Goal: Information Seeking & Learning: Find specific page/section

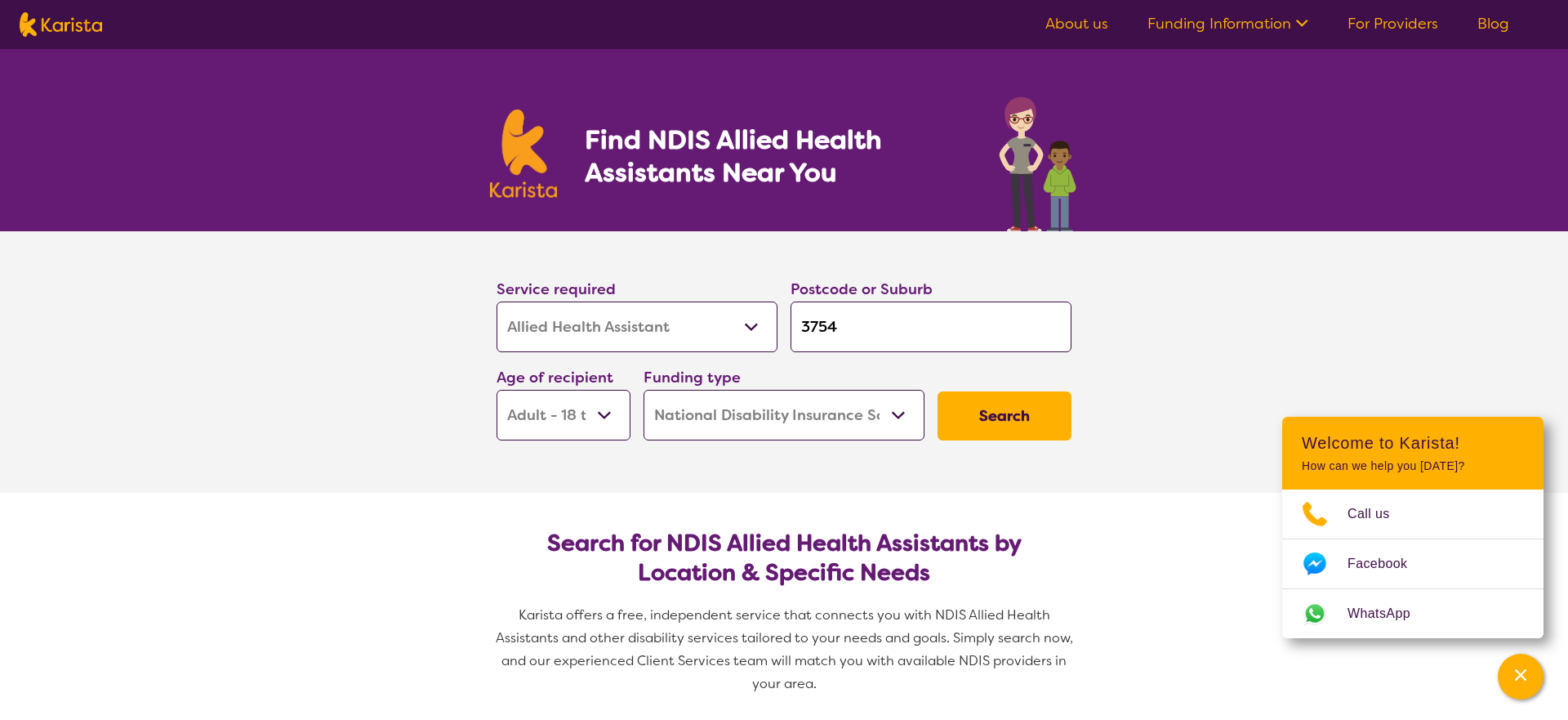
select select "Allied Health Assistant"
select select "AD"
select select "NDIS"
select select "Allied Health Assistant"
select select "AD"
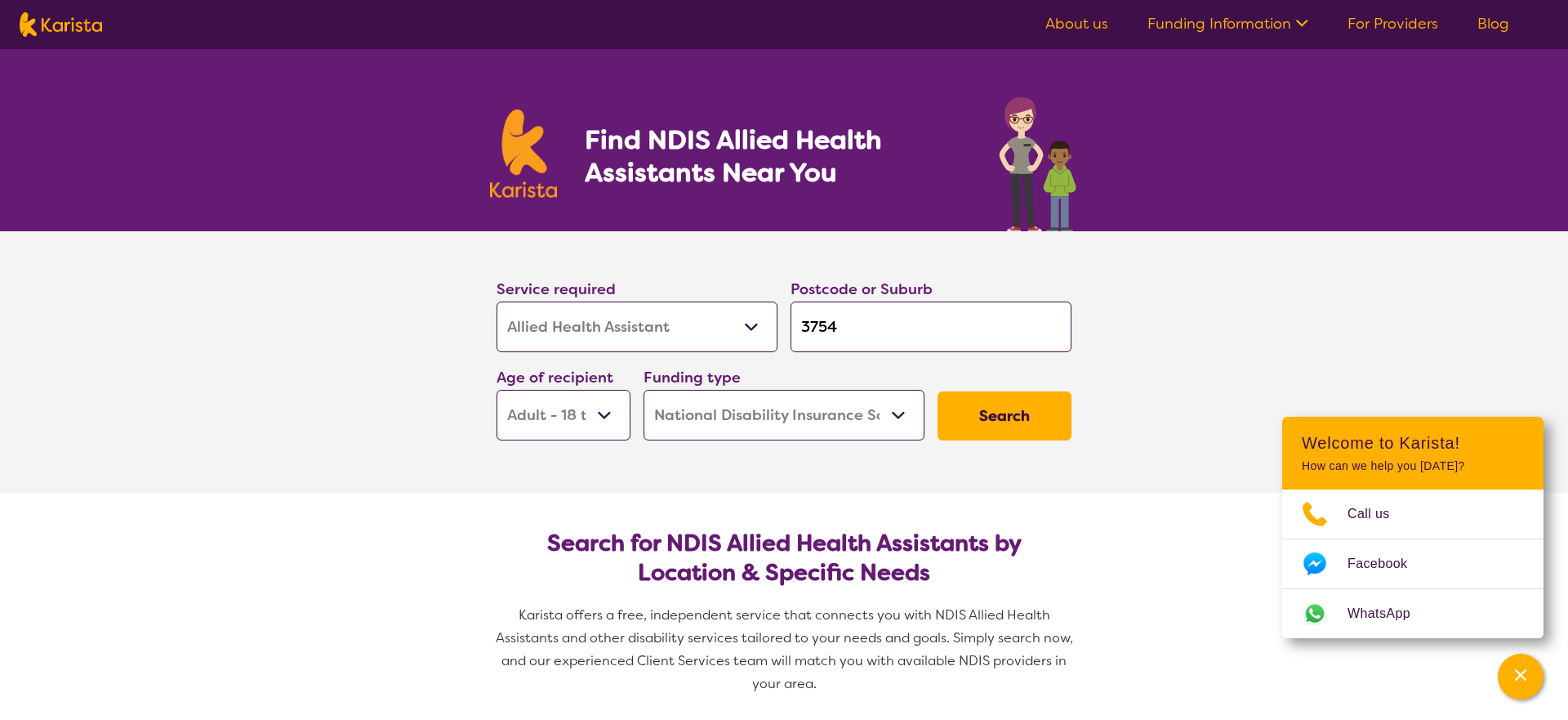
select select "NDIS"
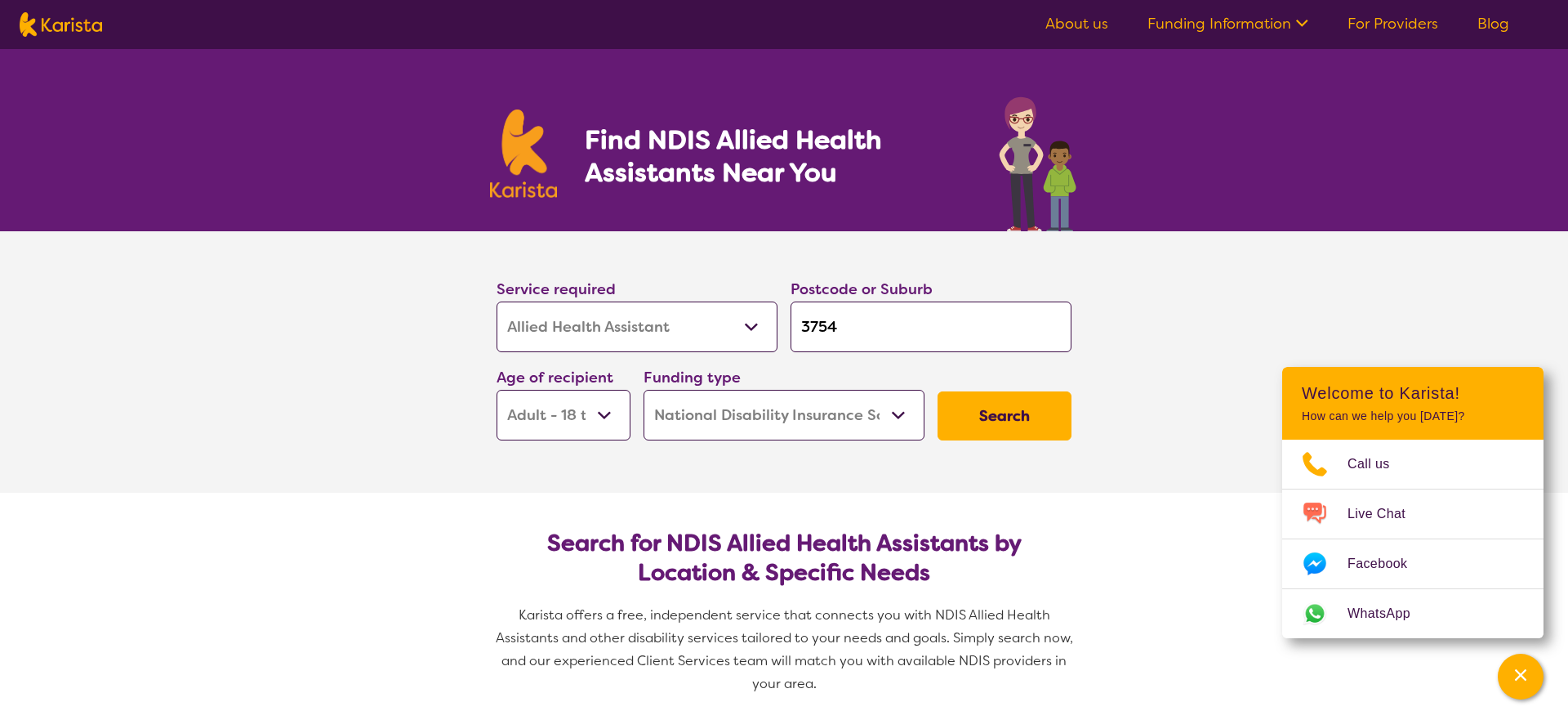
select select "[MEDICAL_DATA]"
click at [855, 335] on input "3754" at bounding box center [931, 326] width 281 height 51
drag, startPoint x: 882, startPoint y: 331, endPoint x: 756, endPoint y: 325, distance: 126.1
click at [756, 325] on div "Service required Allied Health Assistant Assessment ([MEDICAL_DATA] or [MEDICAL…" at bounding box center [784, 358] width 588 height 176
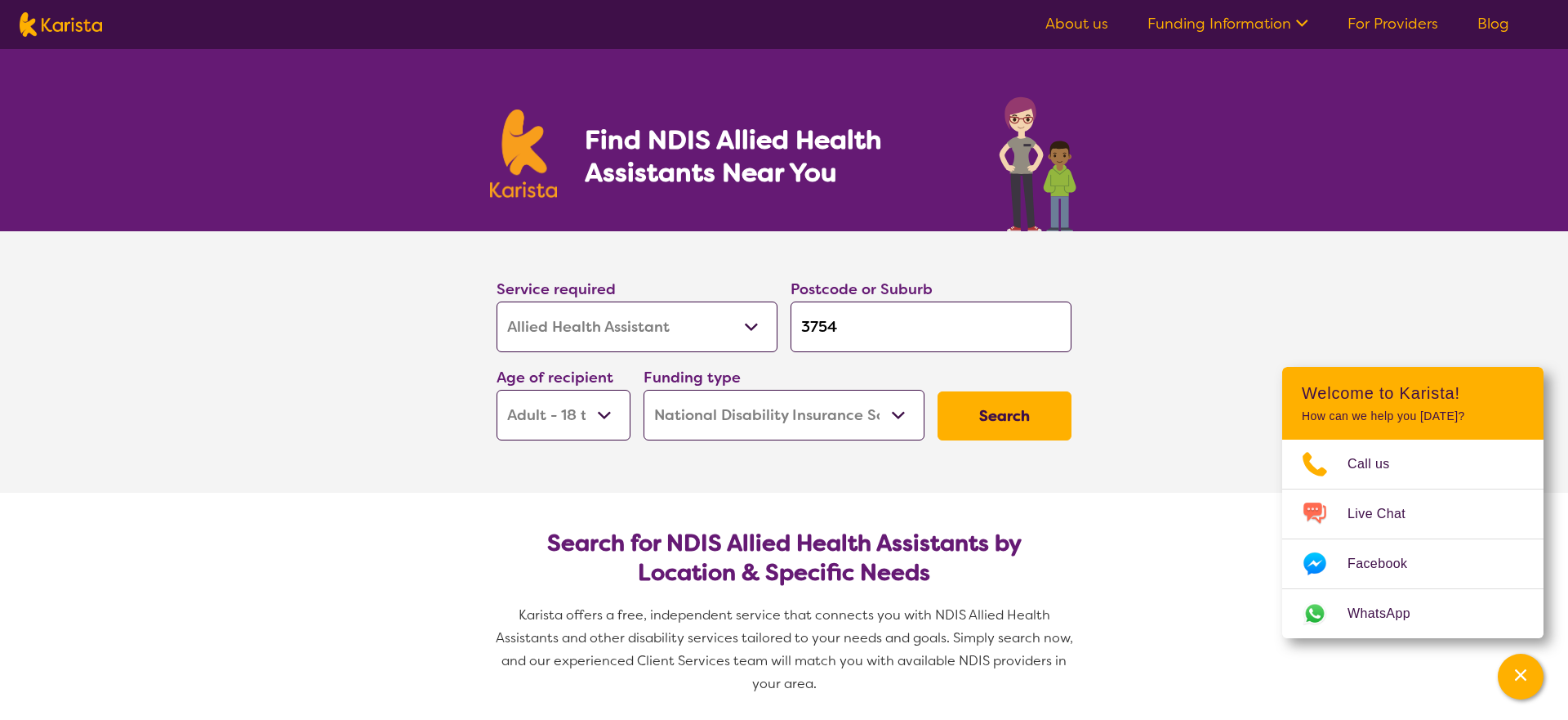
type input "3"
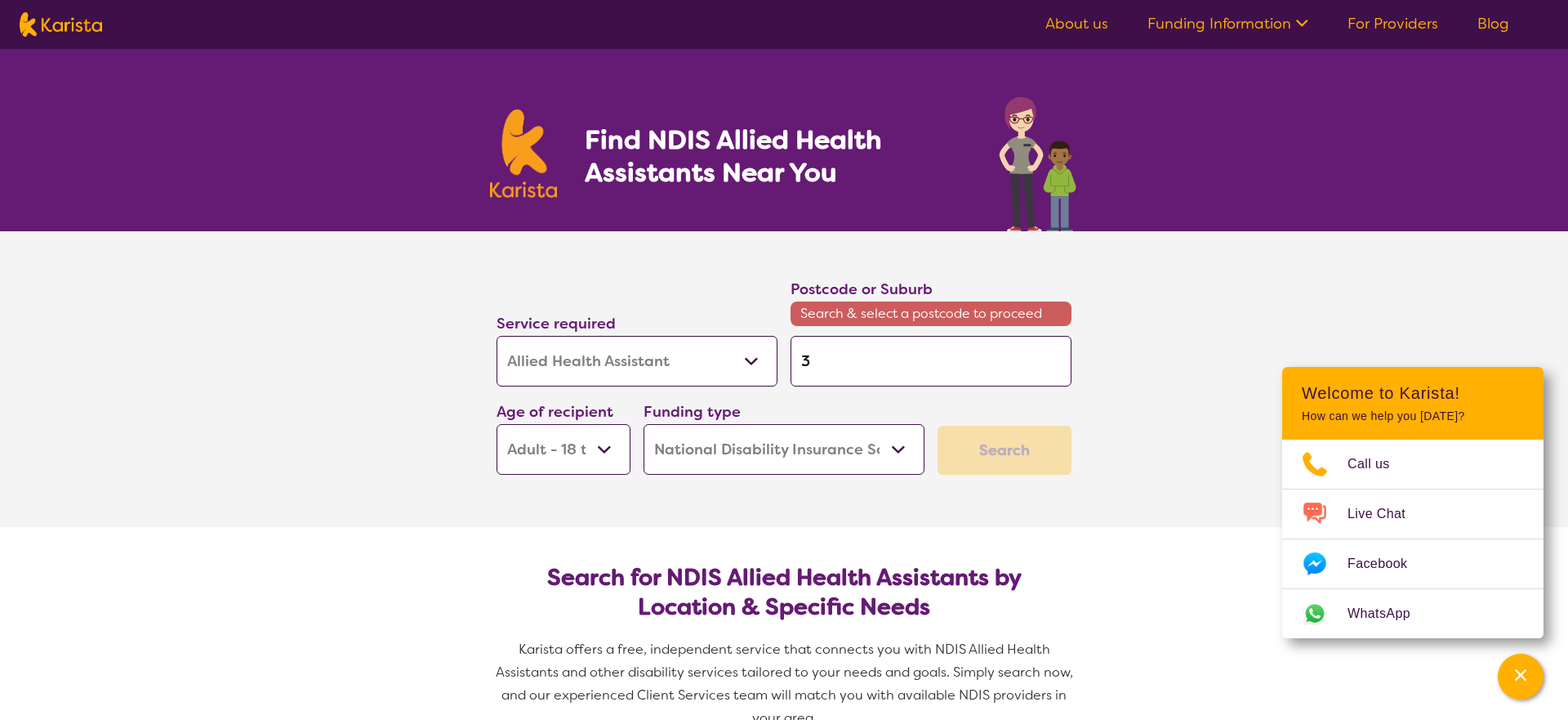
type input "36"
type input "366"
type input "3660"
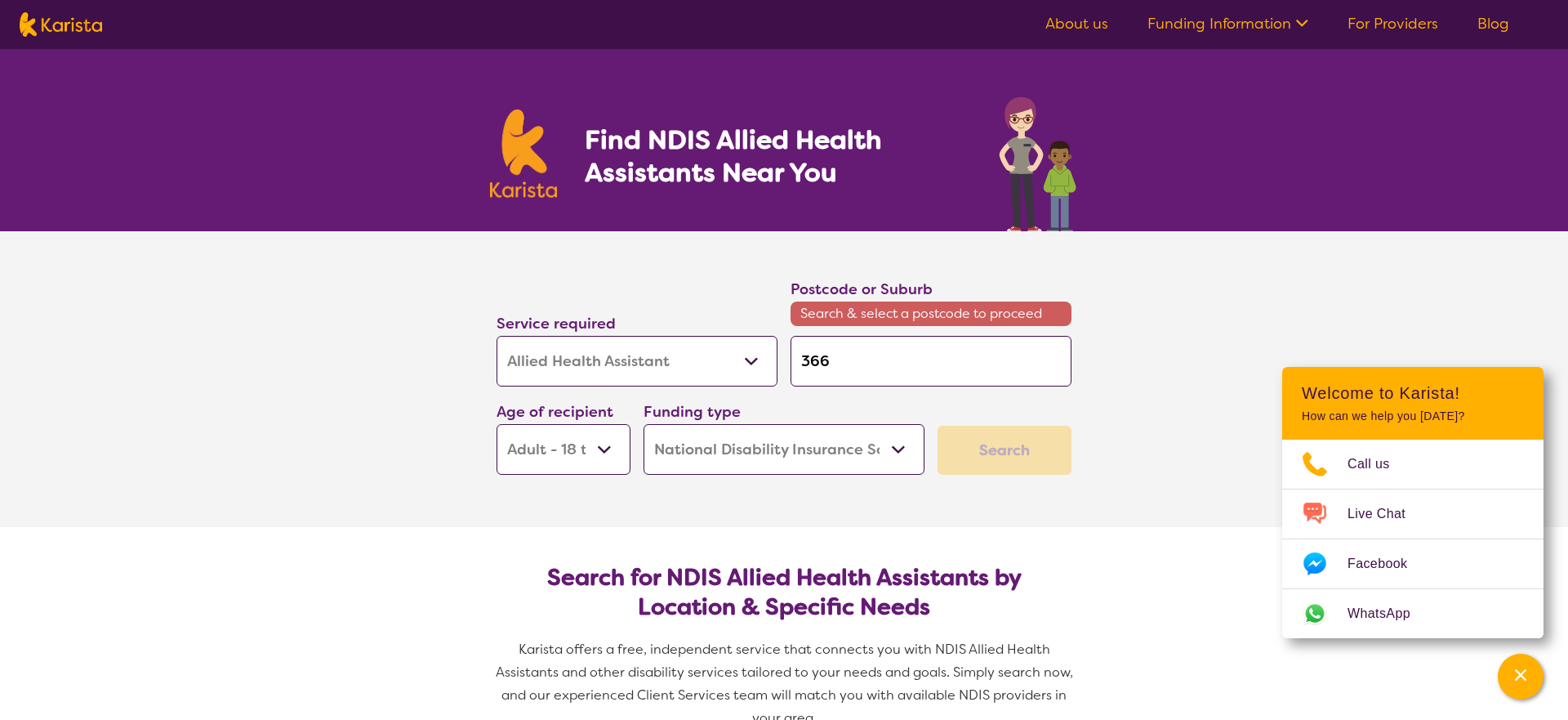
type input "3660"
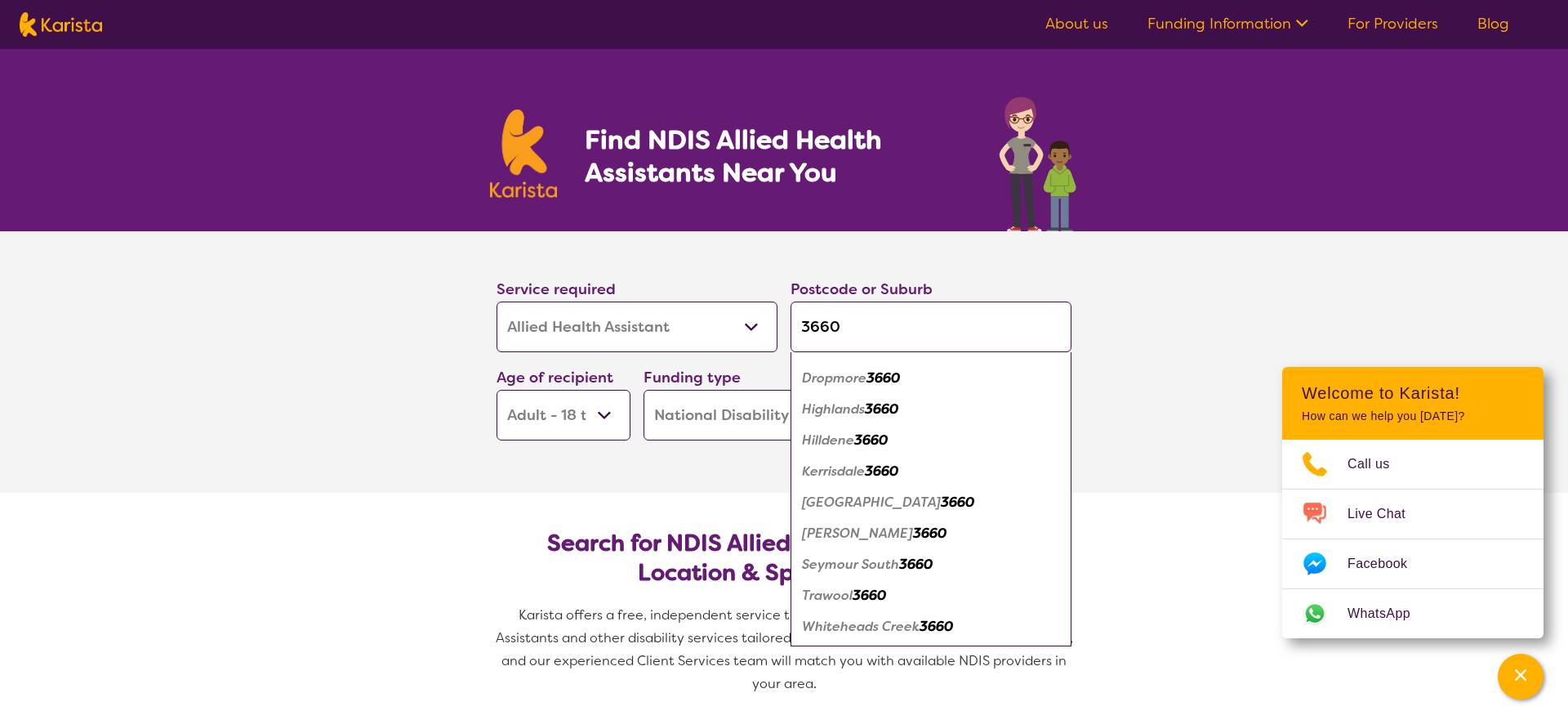
scroll to position [25, 0]
type input "3660"
click at [835, 526] on em "[PERSON_NAME]" at bounding box center [857, 533] width 111 height 18
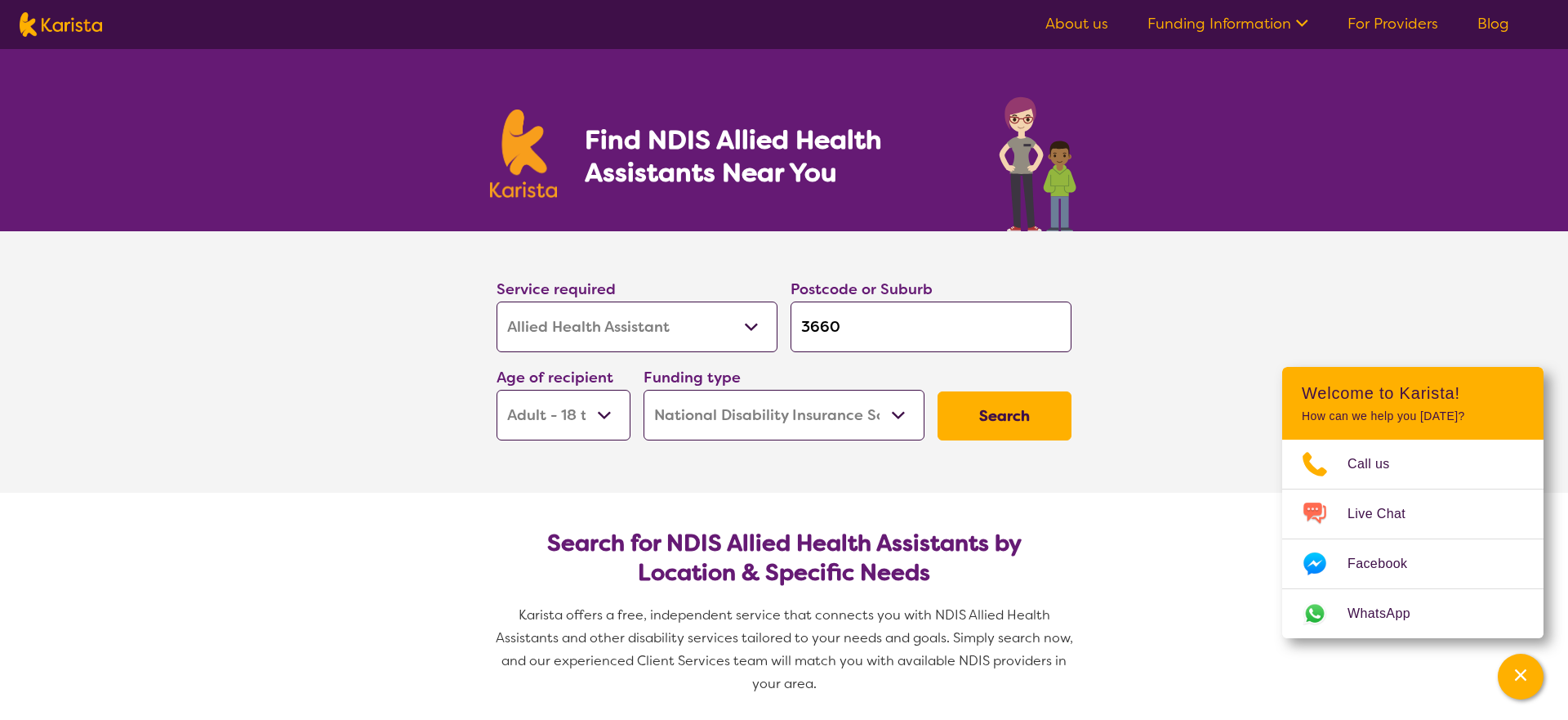
click at [1017, 412] on button "Search" at bounding box center [1004, 415] width 134 height 49
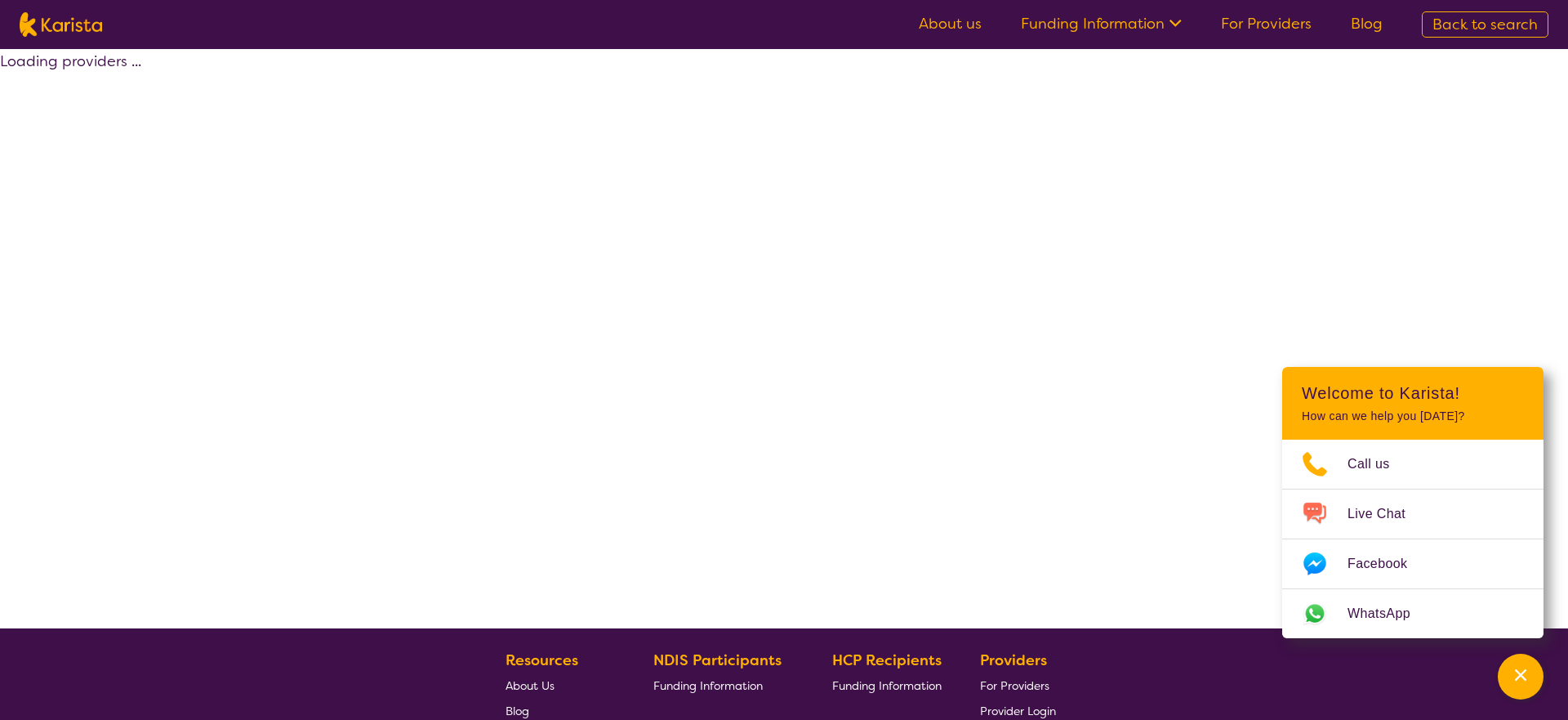
select select "by_score"
